Goal: Task Accomplishment & Management: Use online tool/utility

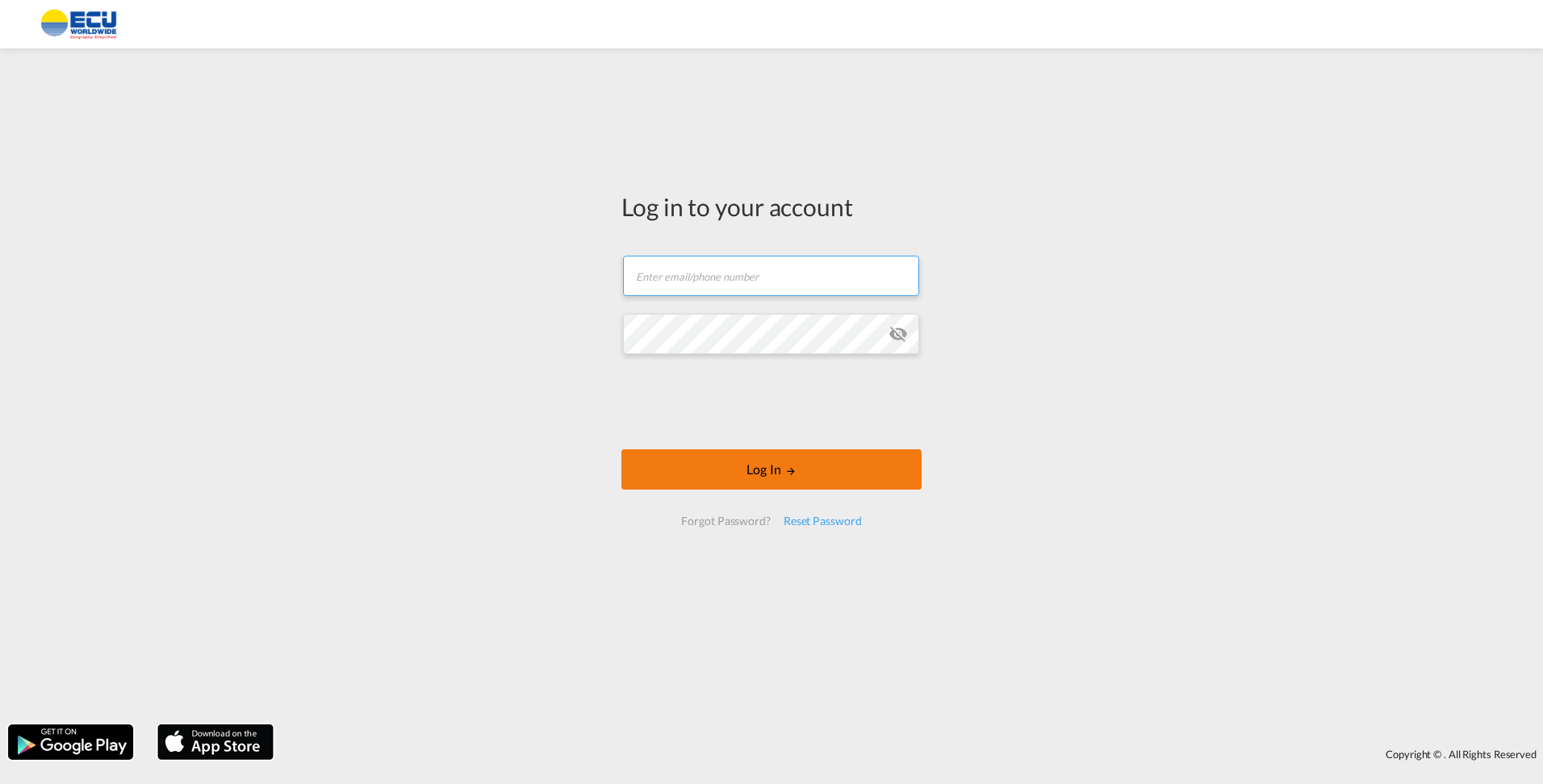
type input "[EMAIL_ADDRESS][DOMAIN_NAME]"
click at [752, 469] on button "Log In" at bounding box center [772, 469] width 301 height 41
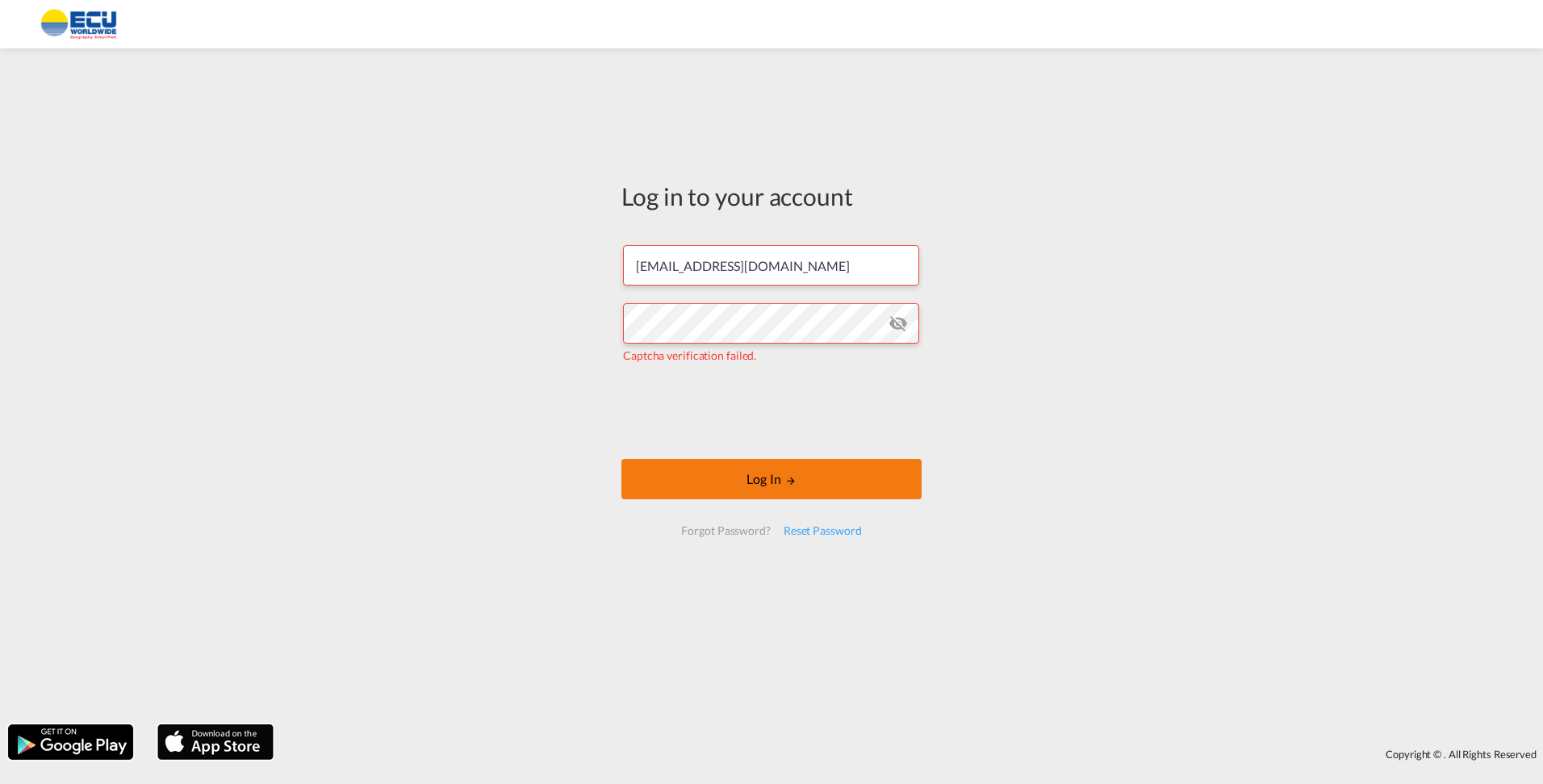
click at [751, 467] on body "Log in to your account [PERSON_NAME][EMAIL_ADDRESS][DOMAIN_NAME] Captcha verifi…" at bounding box center [772, 392] width 1543 height 784
click at [794, 470] on button "Log In" at bounding box center [772, 479] width 301 height 41
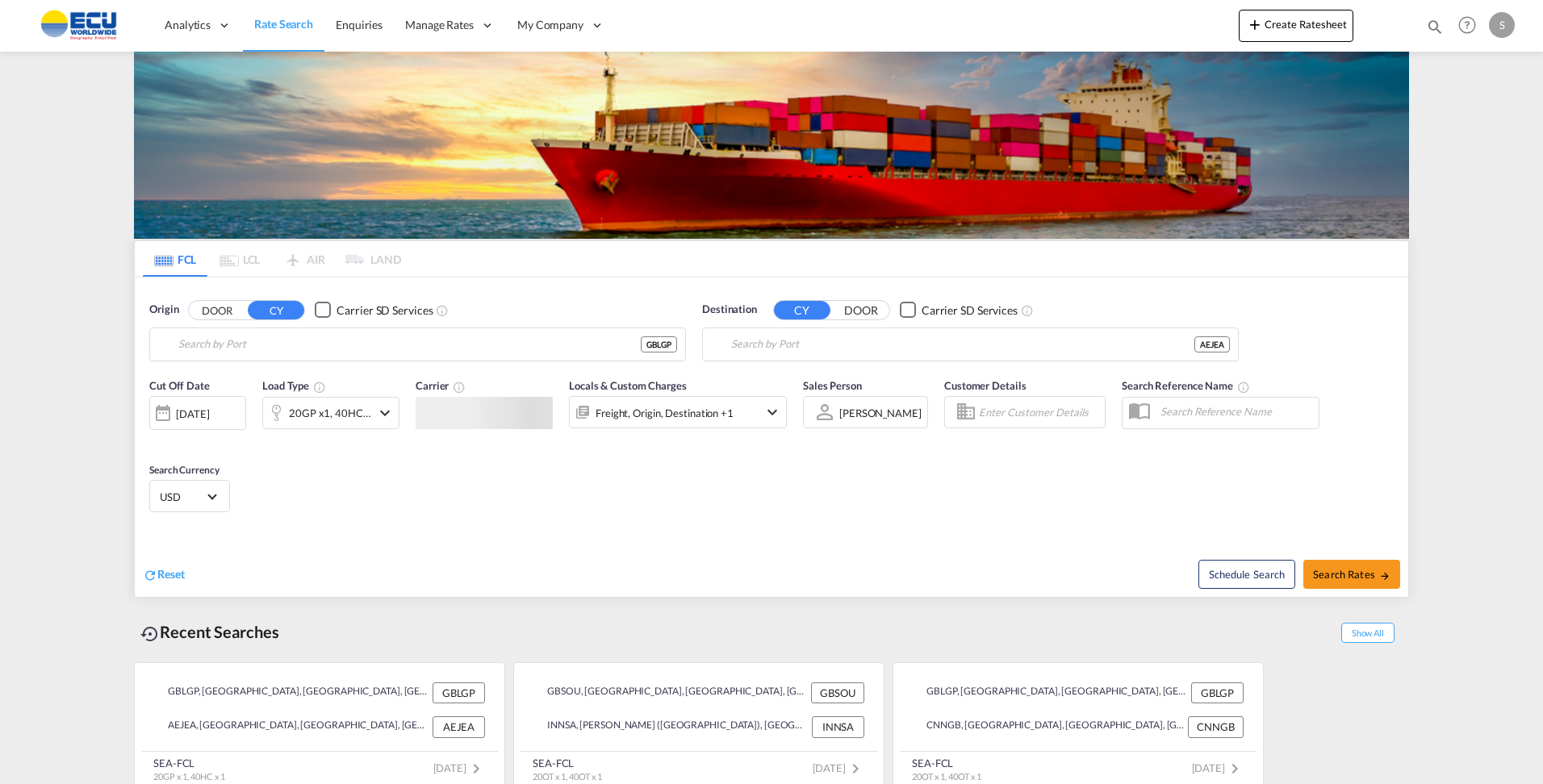
type input "[GEOGRAPHIC_DATA], [GEOGRAPHIC_DATA]"
